Goal: Information Seeking & Learning: Compare options

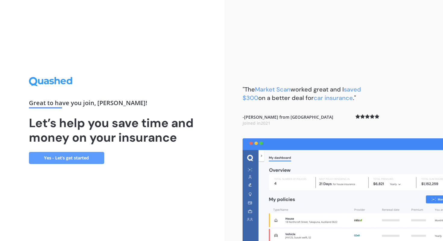
click at [72, 158] on link "Yes - Let’s get started" at bounding box center [66, 158] width 75 height 12
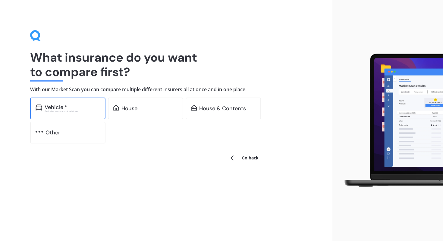
click at [71, 103] on div "Vehicle * Excludes commercial vehicles" at bounding box center [67, 108] width 75 height 22
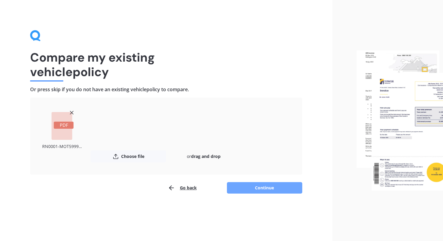
click at [253, 185] on button "Continue" at bounding box center [264, 187] width 75 height 11
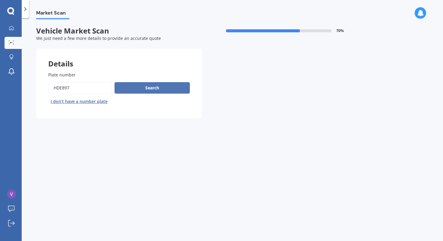
click at [149, 92] on button "Search" at bounding box center [152, 87] width 75 height 11
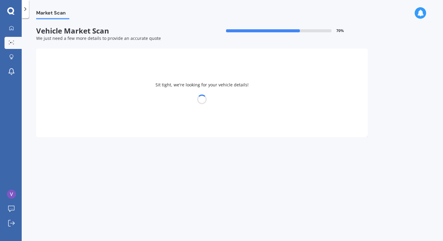
select select "FORD"
select select "FOCUS"
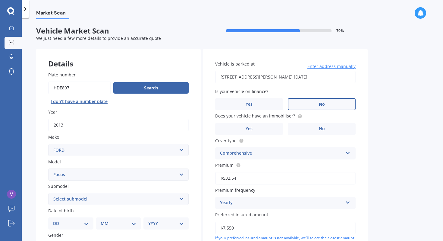
click at [300, 103] on label "No" at bounding box center [322, 104] width 68 height 12
click at [0, 0] on input "No" at bounding box center [0, 0] width 0 height 0
click at [311, 127] on label "No" at bounding box center [322, 129] width 68 height 12
click at [0, 0] on input "No" at bounding box center [0, 0] width 0 height 0
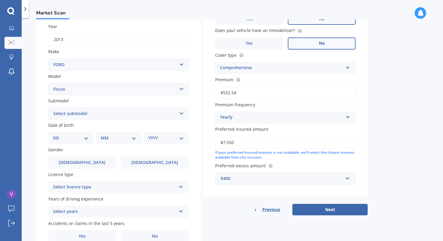
scroll to position [116, 0]
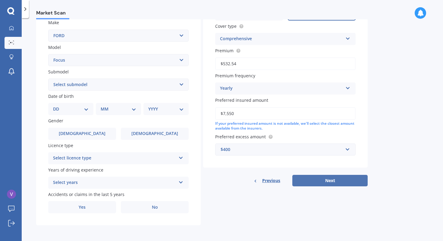
click at [332, 181] on button "Next" at bounding box center [329, 180] width 75 height 11
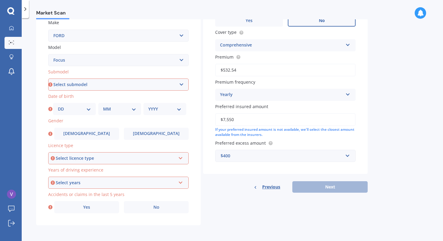
click at [159, 161] on div "Select licence type NZ Full NZ Restricted NZ Learners Australia United Kingdom …" at bounding box center [118, 158] width 140 height 12
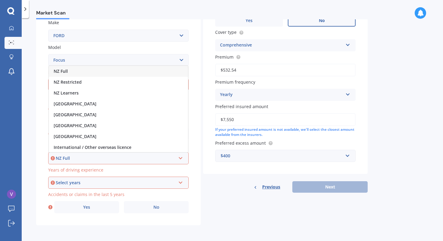
click at [146, 73] on div "NZ Full" at bounding box center [118, 71] width 139 height 11
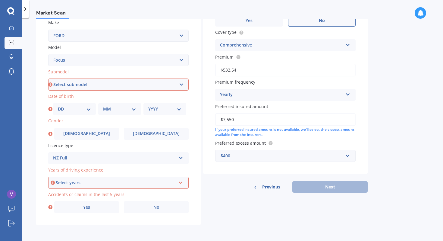
click at [141, 82] on select "Select submodel (All other) 1.8 TDCi Turbo Diesel Wagon 2.0 Petrol Wagon Ambien…" at bounding box center [118, 84] width 140 height 12
select select "(ALL OTHER)"
click at [48, 78] on select "Select submodel (All other) 1.8 TDCi Turbo Diesel Wagon 2.0 Petrol Wagon Ambien…" at bounding box center [118, 84] width 140 height 12
click at [70, 104] on div "DD 01 02 03 04 05 06 07 08 09 10 11 12 13 14 15 16 17 18 19 20 21 22 23 24 25 2…" at bounding box center [74, 109] width 43 height 12
click at [70, 109] on select "DD 01 02 03 04 05 06 07 08 09 10 11 12 13 14 15 16 17 18 19 20 21 22 23 24 25 2…" at bounding box center [74, 108] width 33 height 7
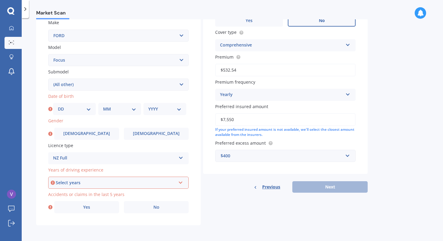
select select "08"
click at [58, 105] on select "DD 01 02 03 04 05 06 07 08 09 10 11 12 13 14 15 16 17 18 19 20 21 22 23 24 25 2…" at bounding box center [74, 108] width 33 height 7
click at [118, 108] on select "MM 01 02 03 04 05 06 07 08 09 10 11 12" at bounding box center [119, 108] width 33 height 7
select select "08"
click at [103, 105] on select "MM 01 02 03 04 05 06 07 08 09 10 11 12" at bounding box center [119, 108] width 33 height 7
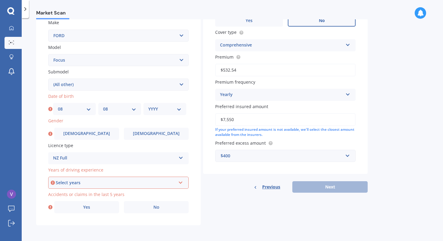
click at [164, 105] on select "YYYY 2025 2024 2023 2022 2021 2020 2019 2018 2017 2016 2015 2014 2013 2012 2011…" at bounding box center [164, 108] width 33 height 7
select select "1970"
click at [148, 105] on select "YYYY 2025 2024 2023 2022 2021 2020 2019 2018 2017 2016 2015 2014 2013 2012 2011…" at bounding box center [164, 108] width 33 height 7
click at [151, 135] on span "Female" at bounding box center [156, 133] width 48 height 5
click at [0, 0] on input "Female" at bounding box center [0, 0] width 0 height 0
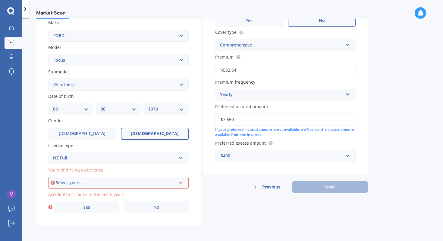
click at [138, 159] on div "NZ Full" at bounding box center [114, 157] width 123 height 7
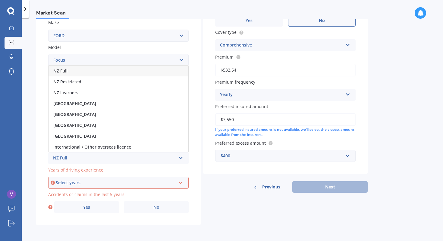
click at [125, 73] on div "NZ Full" at bounding box center [119, 70] width 140 height 11
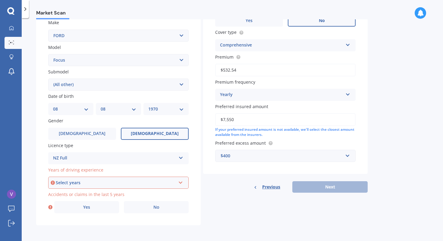
click at [109, 184] on div "Select years" at bounding box center [116, 182] width 120 height 7
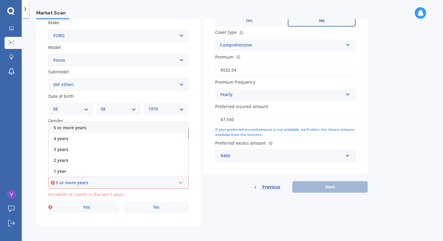
click at [100, 127] on div "5 or more years" at bounding box center [118, 127] width 139 height 11
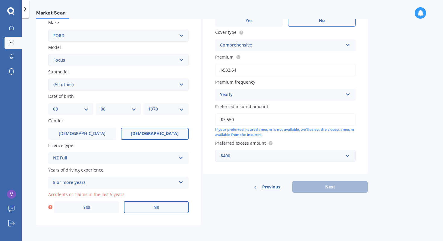
click at [143, 209] on label "No" at bounding box center [156, 207] width 65 height 12
click at [0, 0] on input "No" at bounding box center [0, 0] width 0 height 0
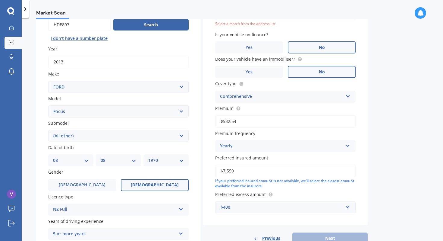
scroll to position [41, 0]
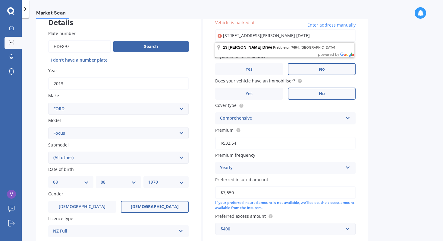
click at [239, 37] on input "13 Edwin Trent Drive Prebbleton 7604 26 January 2025" at bounding box center [285, 35] width 140 height 13
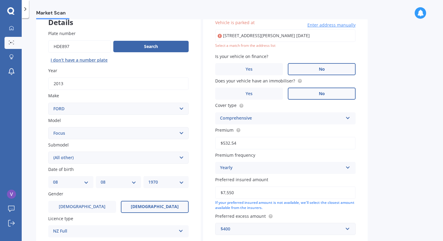
click at [375, 68] on div "Market Scan Vehicle Market Scan 70 % We just need a few more details to provide…" at bounding box center [232, 130] width 421 height 222
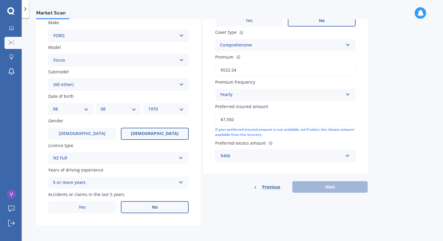
scroll to position [116, 0]
click at [323, 193] on div "Details Plate number Search I don’t have a number plate Year 2013 Make Select m…" at bounding box center [202, 79] width 332 height 291
click at [323, 181] on div "Previous Next" at bounding box center [285, 186] width 165 height 11
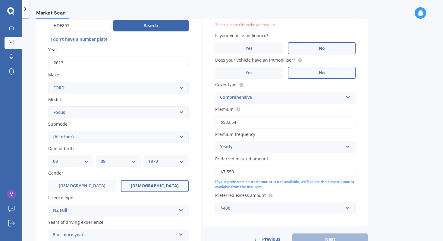
scroll to position [25, 0]
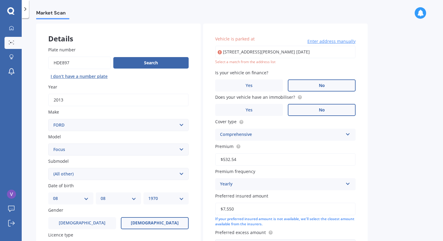
click at [282, 52] on input "13 Edwin Trent Drive Prebbleton 7604 26 January 2025" at bounding box center [285, 52] width 140 height 13
type input "13 Edwin Trent Drive, Prebbleton 7604"
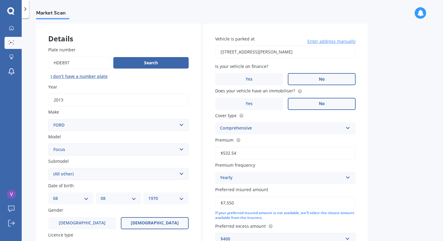
scroll to position [116, 0]
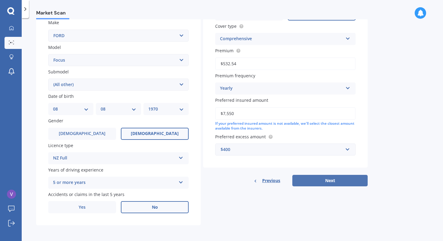
click at [316, 181] on button "Next" at bounding box center [329, 180] width 75 height 11
select select "08"
select select "1970"
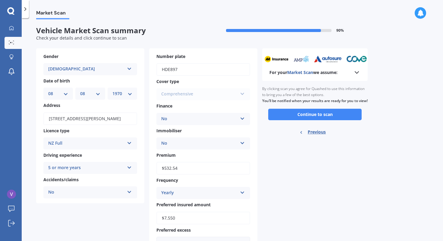
scroll to position [0, 0]
click at [309, 120] on button "Continue to scan" at bounding box center [314, 114] width 93 height 11
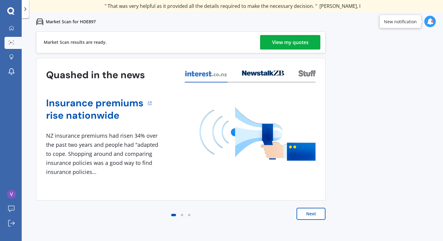
click at [297, 44] on div "View my quotes" at bounding box center [290, 42] width 36 height 14
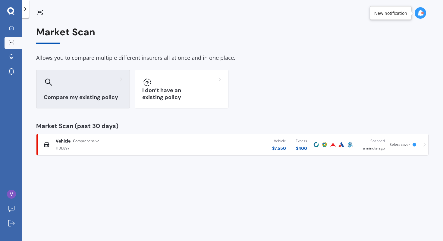
click at [59, 92] on div "Compare my existing policy" at bounding box center [83, 89] width 94 height 39
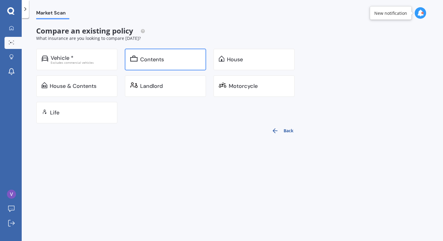
click at [149, 56] on div "Contents" at bounding box center [152, 59] width 24 height 6
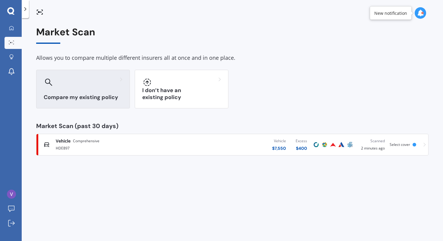
click at [72, 101] on div "Compare my existing policy" at bounding box center [83, 89] width 94 height 39
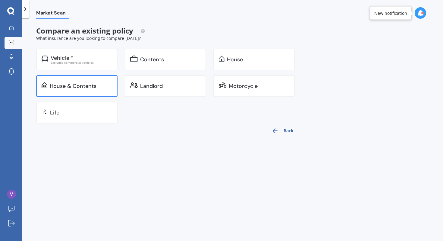
click at [95, 83] on div "House & Contents" at bounding box center [73, 86] width 47 height 6
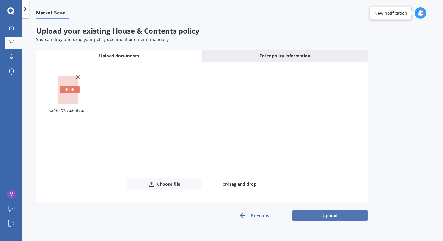
click at [320, 212] on button "Upload" at bounding box center [329, 214] width 75 height 11
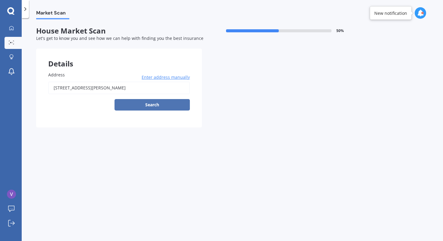
click at [163, 109] on button "Search" at bounding box center [152, 104] width 75 height 11
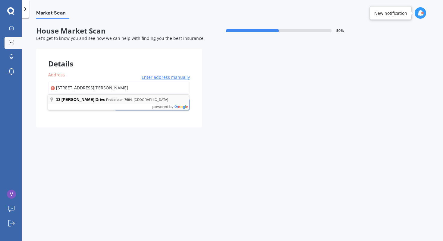
type input "13 Edwin Trent Drive, Prebbleton 7604"
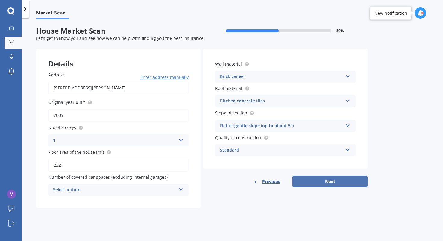
click at [337, 184] on button "Next" at bounding box center [329, 180] width 75 height 11
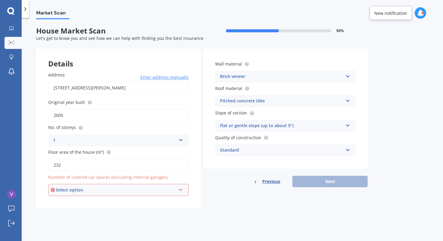
click at [157, 187] on div "Select option" at bounding box center [116, 189] width 120 height 7
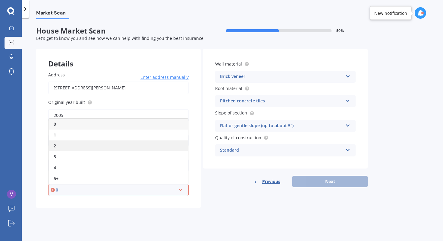
click at [133, 143] on div "2" at bounding box center [118, 145] width 139 height 11
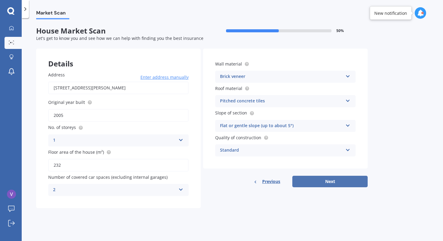
click at [321, 183] on button "Next" at bounding box center [329, 180] width 75 height 11
select select "08"
select select "1970"
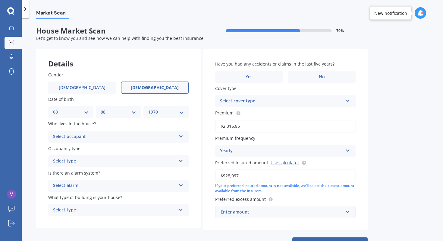
click at [159, 139] on div "Select occupant" at bounding box center [114, 136] width 123 height 7
click at [156, 146] on div "Owner" at bounding box center [119, 148] width 140 height 11
click at [155, 161] on div "Select type" at bounding box center [114, 160] width 123 height 7
click at [155, 175] on div "Permanent" at bounding box center [119, 172] width 140 height 11
click at [156, 186] on div "Select alarm" at bounding box center [114, 185] width 123 height 7
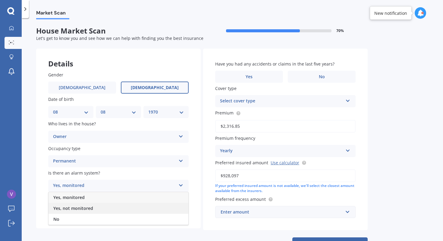
click at [154, 208] on div "Yes, not monitored" at bounding box center [119, 208] width 140 height 11
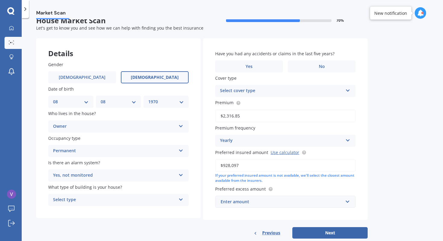
scroll to position [11, 0]
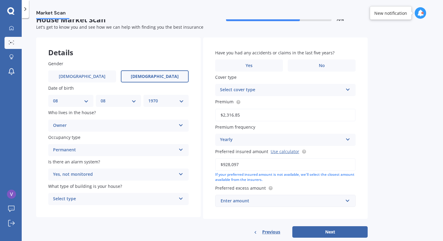
click at [152, 202] on div "Select type" at bounding box center [114, 198] width 123 height 7
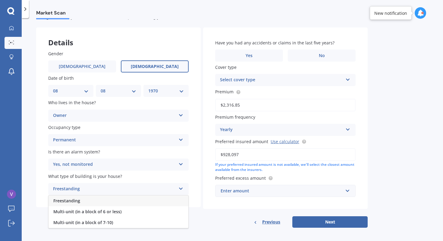
scroll to position [24, 0]
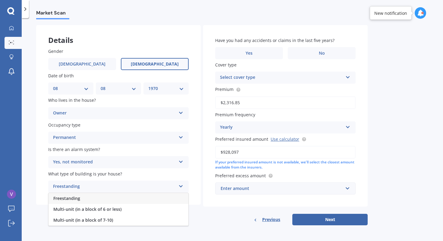
click at [150, 199] on div "Freestanding" at bounding box center [119, 198] width 140 height 11
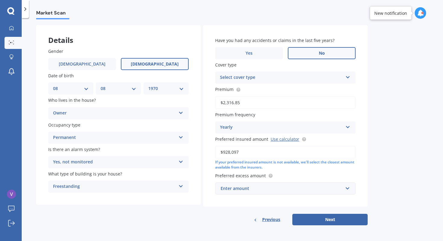
click at [309, 49] on label "No" at bounding box center [322, 53] width 68 height 12
click at [0, 0] on input "No" at bounding box center [0, 0] width 0 height 0
click at [293, 74] on div "Select cover type" at bounding box center [281, 77] width 123 height 7
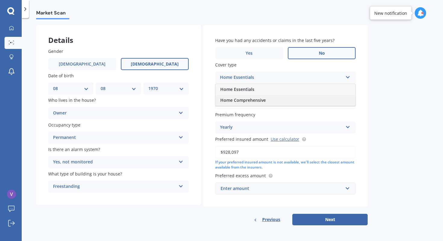
click at [292, 98] on div "Home Comprehensive" at bounding box center [286, 100] width 140 height 11
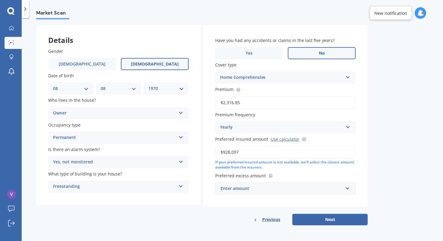
click at [308, 188] on div "Enter amount" at bounding box center [282, 188] width 122 height 7
click at [341, 108] on div "Have you had any accidents or claims in the last five years? Yes No Cover type …" at bounding box center [285, 115] width 165 height 181
click at [326, 216] on button "Next" at bounding box center [329, 218] width 75 height 11
select select "08"
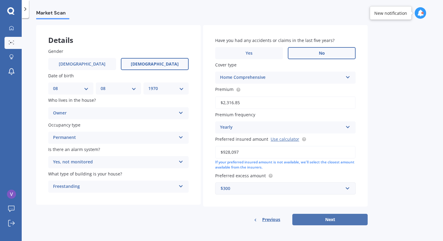
select select "1970"
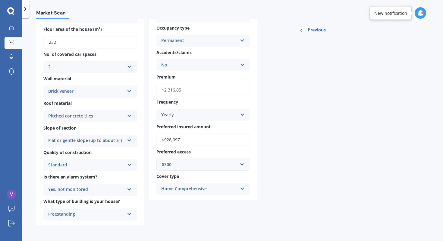
scroll to position [0, 0]
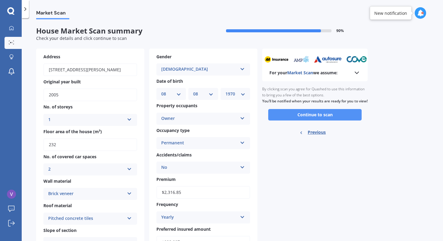
click at [306, 120] on button "Continue to scan" at bounding box center [314, 114] width 93 height 11
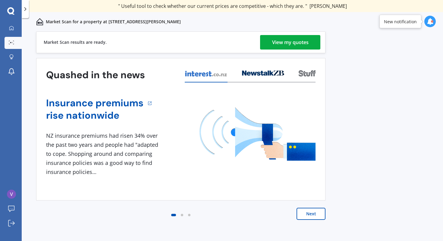
click at [317, 215] on button "Next" at bounding box center [311, 213] width 29 height 12
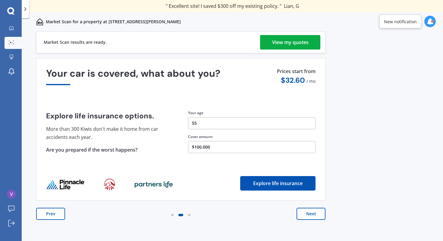
click at [313, 217] on button "Next" at bounding box center [311, 213] width 29 height 12
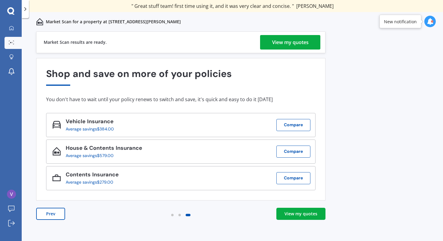
click at [287, 38] on div "View my quotes" at bounding box center [290, 42] width 36 height 14
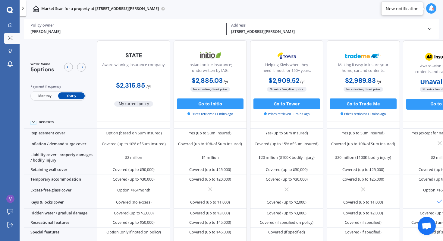
scroll to position [235, 0]
